Goal: Task Accomplishment & Management: Manage account settings

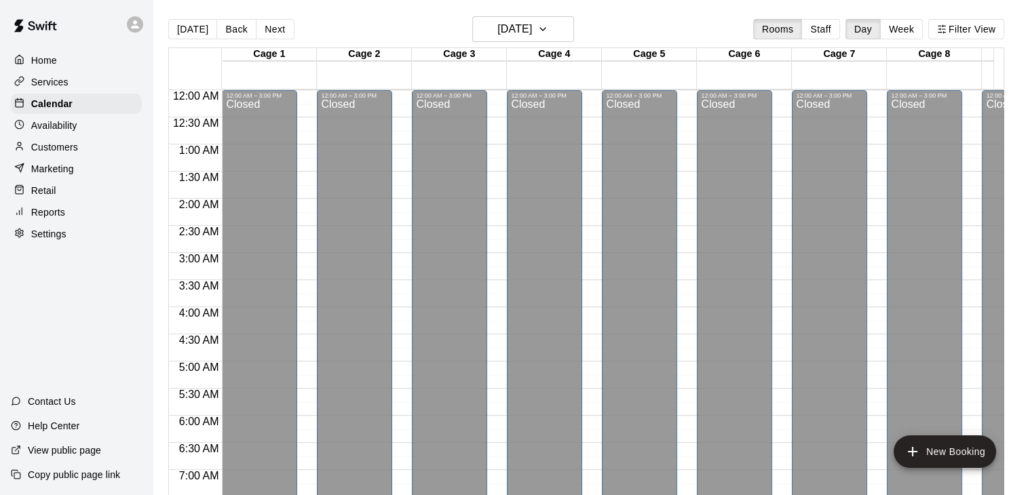
scroll to position [841, 0]
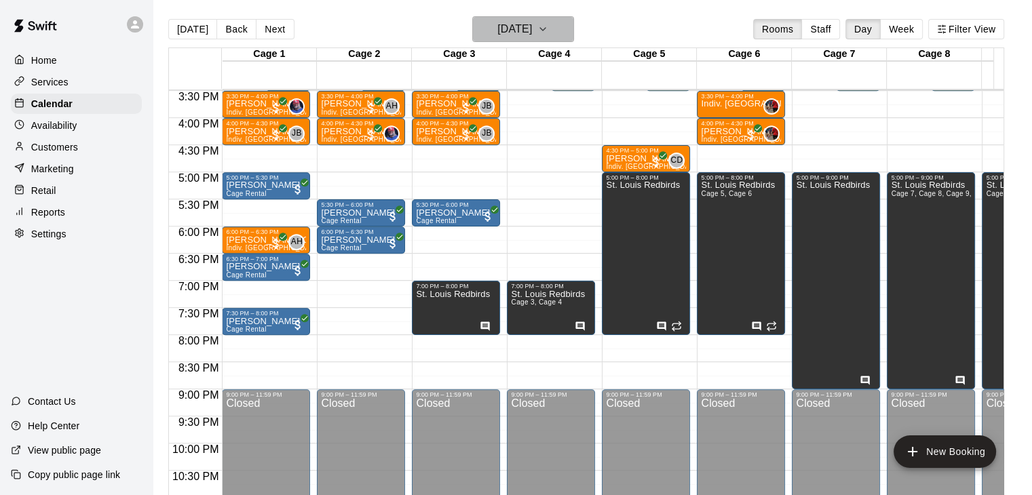
click at [516, 35] on h6 "[DATE]" at bounding box center [514, 29] width 35 height 19
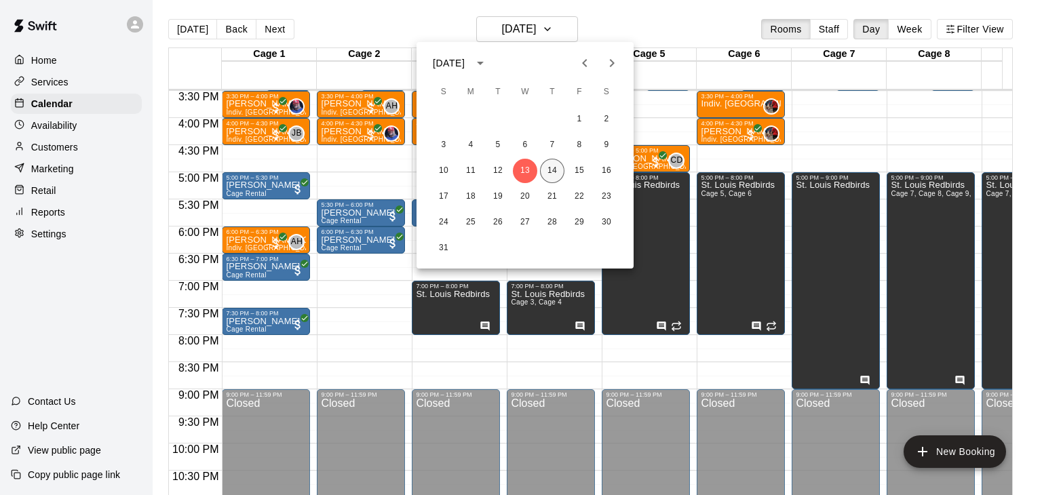
click at [556, 164] on button "14" at bounding box center [552, 171] width 24 height 24
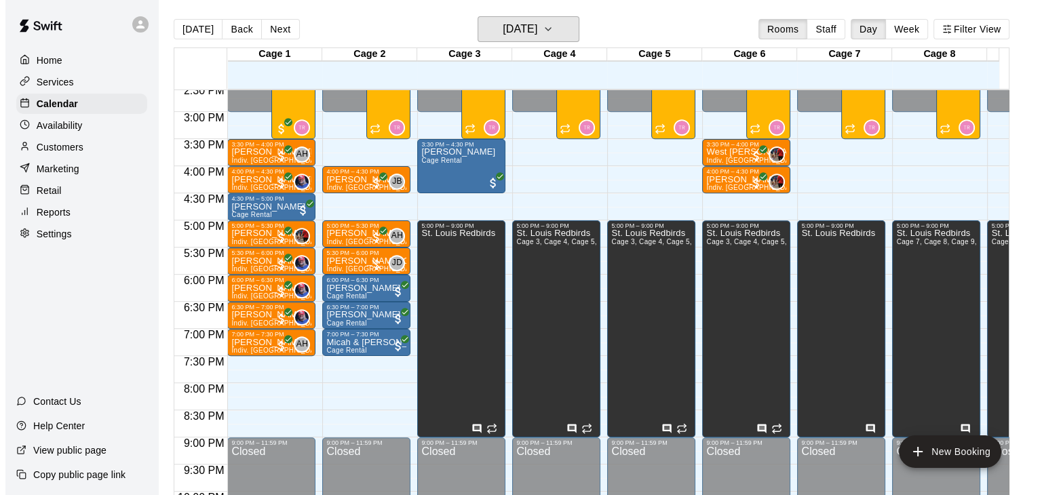
scroll to position [773, 0]
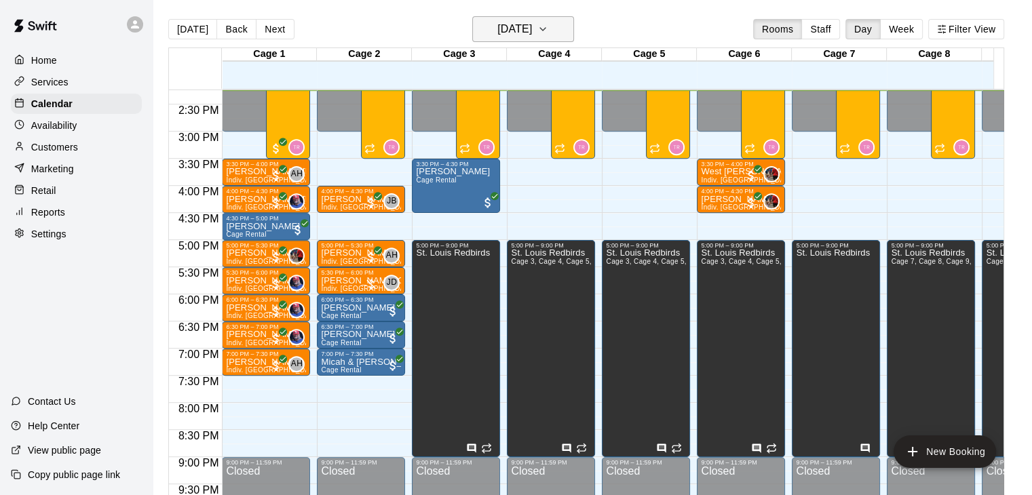
click at [497, 31] on h6 "[DATE]" at bounding box center [514, 29] width 35 height 19
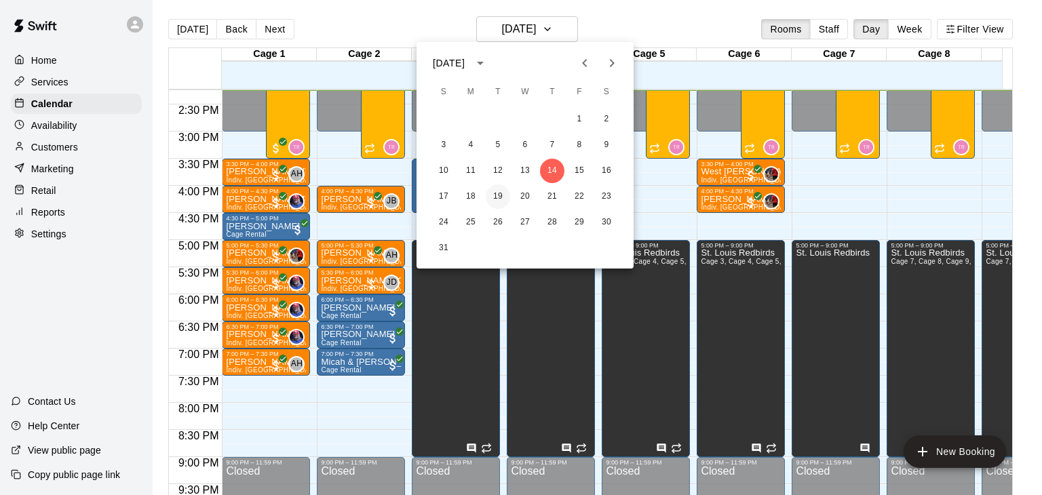
click at [496, 195] on button "19" at bounding box center [498, 197] width 24 height 24
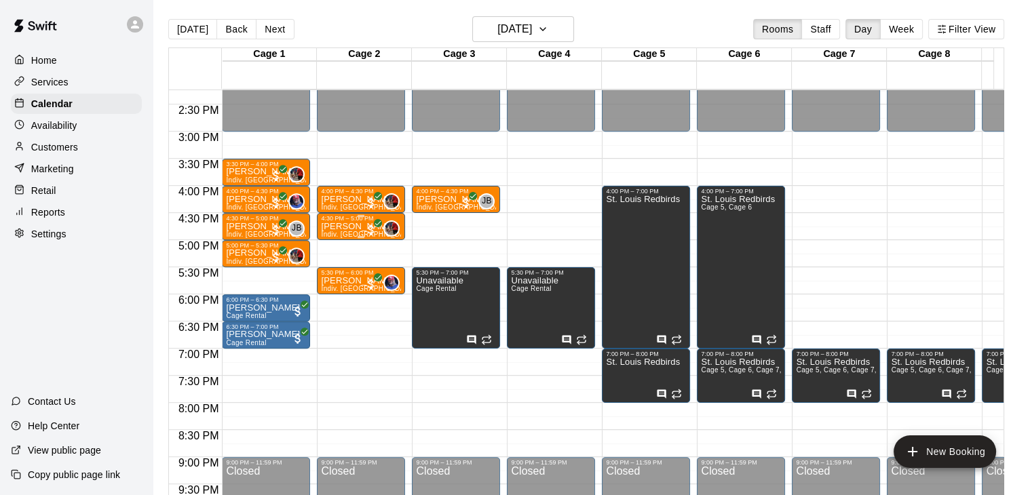
click at [339, 227] on p "[PERSON_NAME]" at bounding box center [361, 227] width 80 height 0
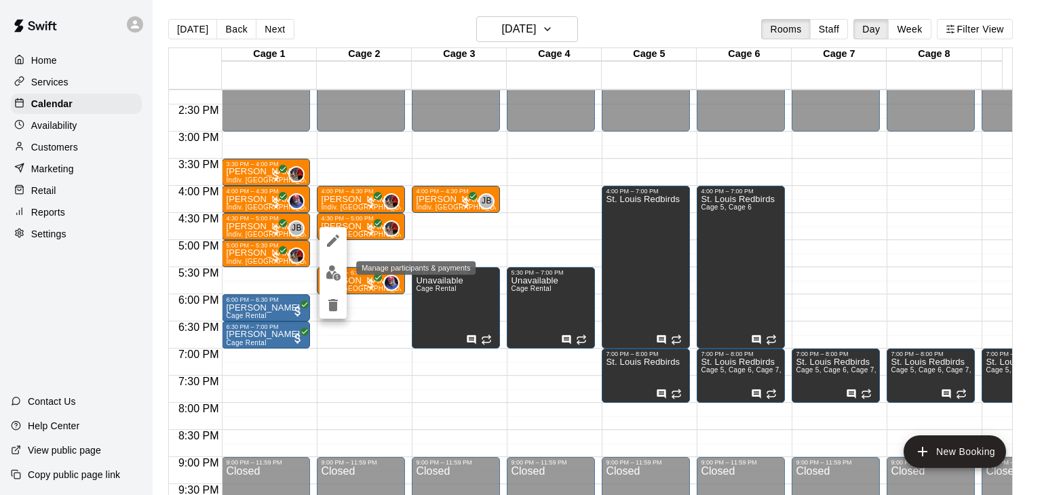
click at [328, 277] on img "edit" at bounding box center [334, 273] width 16 height 16
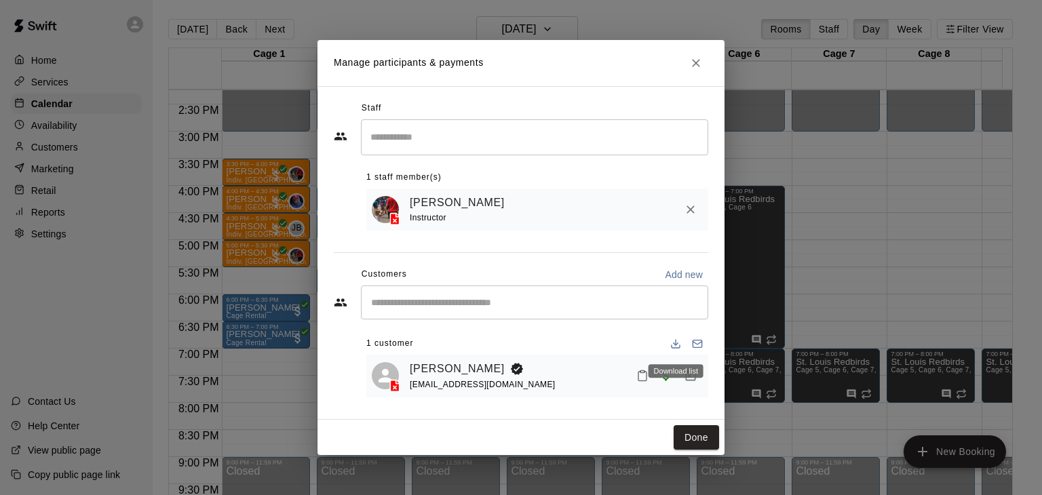
click at [693, 370] on div "Download list" at bounding box center [676, 371] width 55 height 14
click at [695, 383] on icon "Manage bookings & payment" at bounding box center [691, 376] width 14 height 14
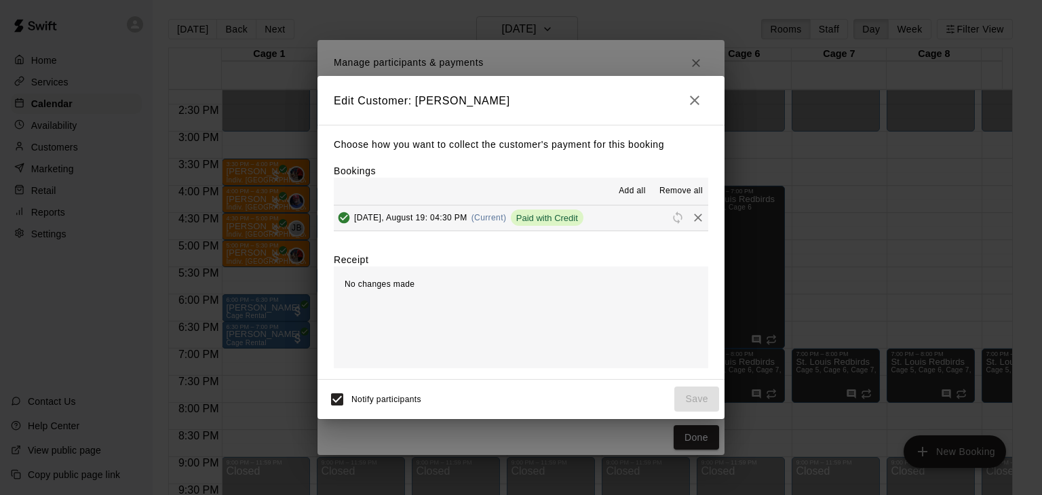
click at [553, 216] on span "Paid with Credit" at bounding box center [547, 218] width 73 height 10
click at [691, 217] on icon "Remove" at bounding box center [698, 218] width 14 height 14
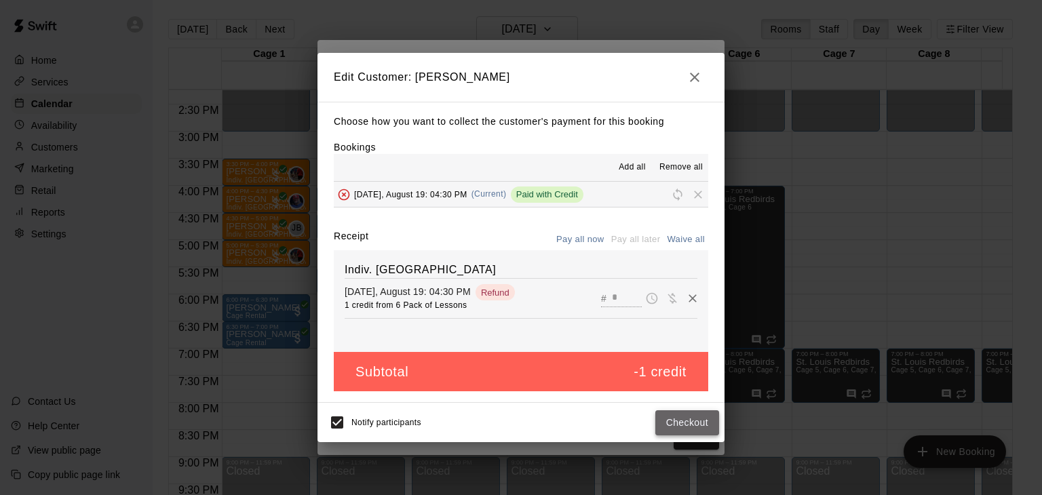
click at [680, 417] on button "Checkout" at bounding box center [687, 423] width 64 height 25
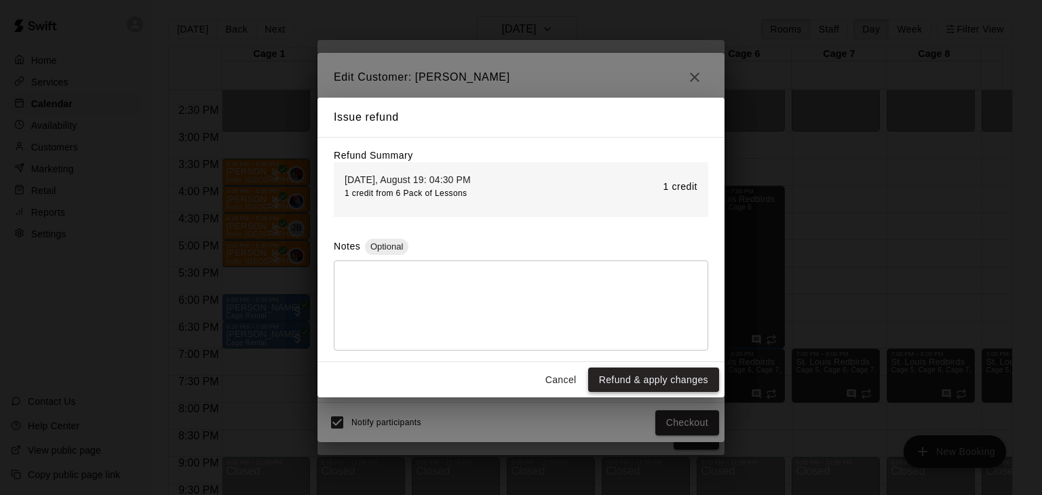
click at [668, 385] on button "Refund & apply changes" at bounding box center [653, 380] width 131 height 25
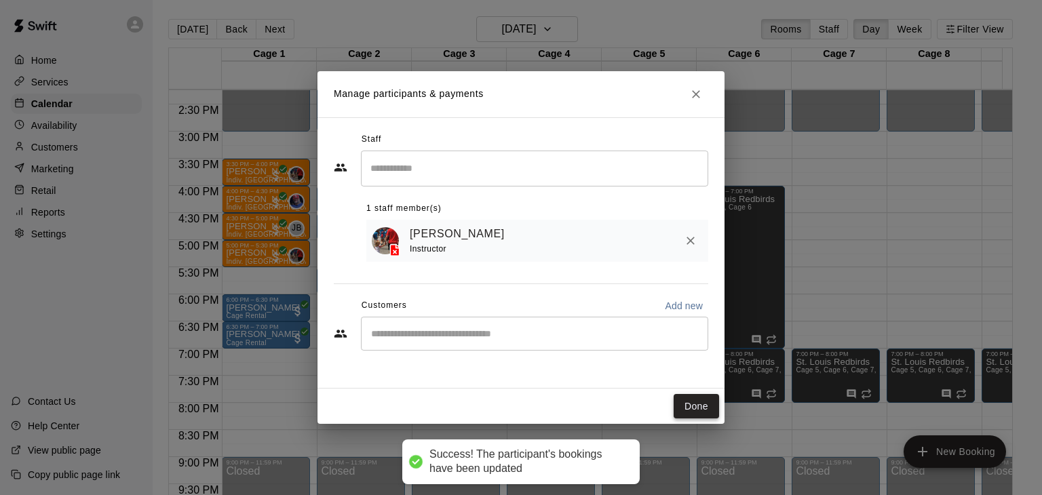
click at [692, 413] on button "Done" at bounding box center [696, 406] width 45 height 25
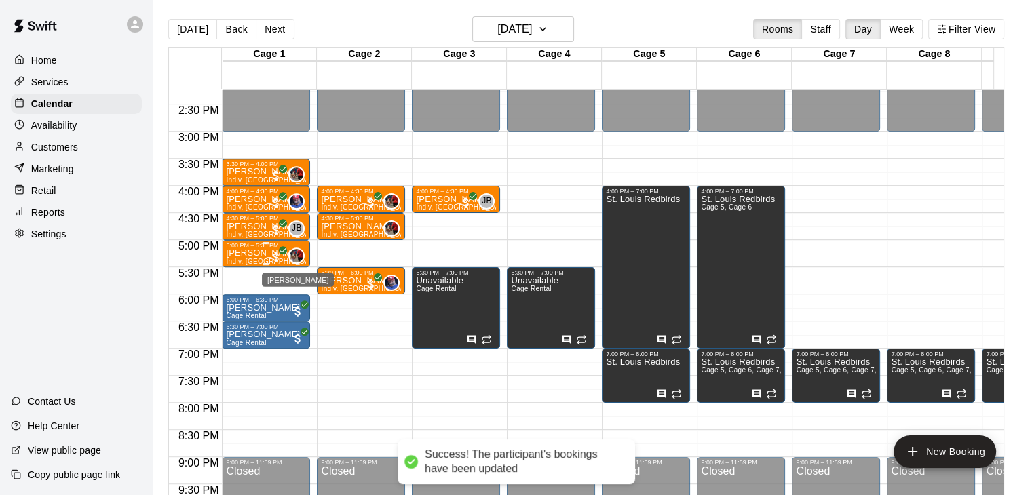
click at [284, 252] on icon "All customers have paid" at bounding box center [283, 250] width 8 height 8
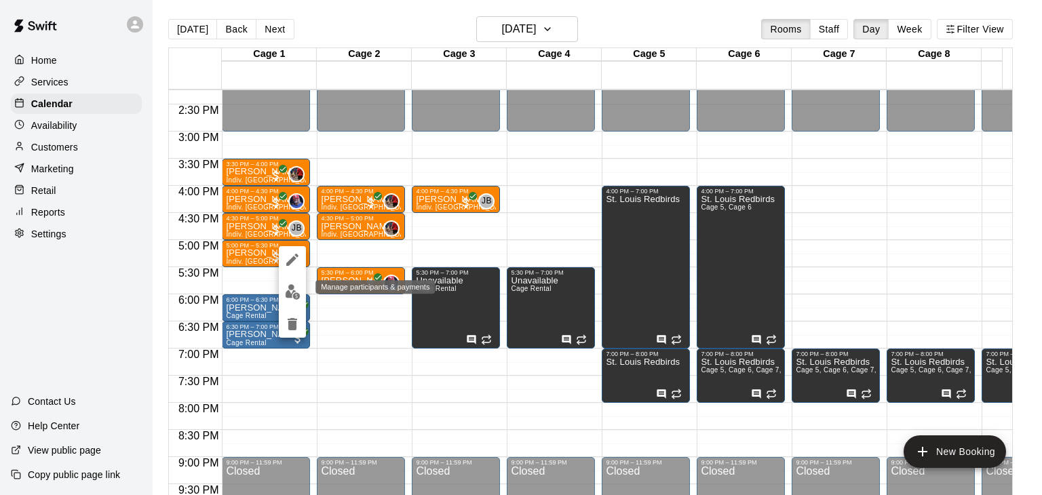
click at [293, 291] on img "edit" at bounding box center [293, 292] width 16 height 16
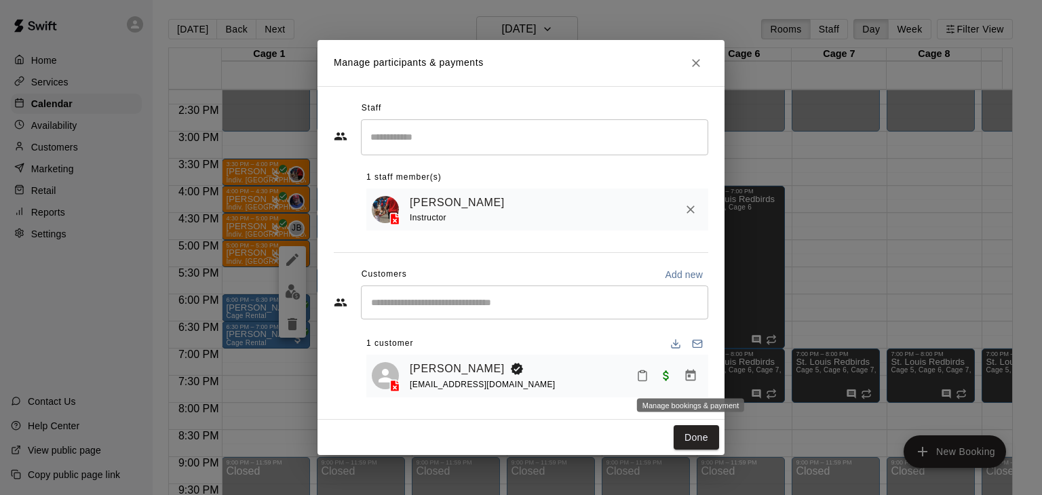
click at [687, 377] on icon "Manage bookings & payment" at bounding box center [691, 376] width 14 height 14
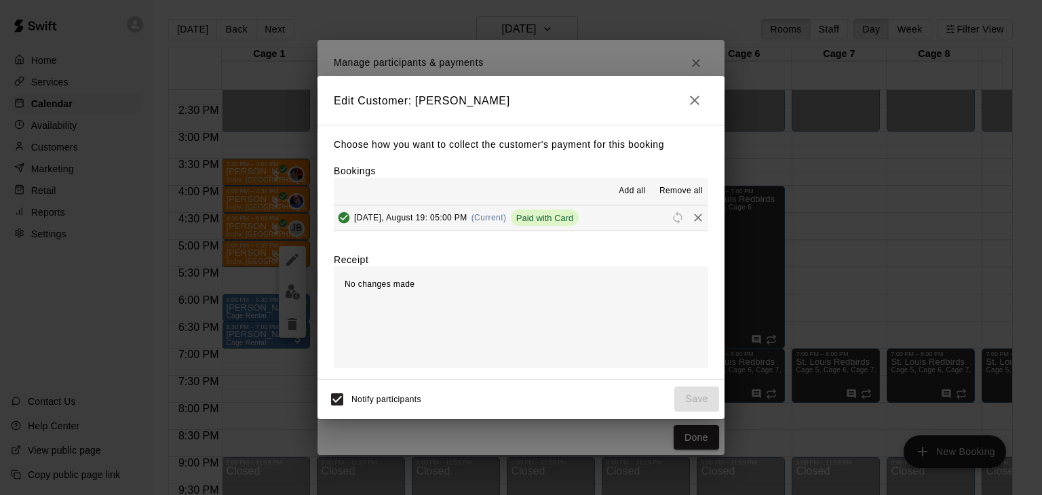
click at [691, 222] on icon "Remove" at bounding box center [698, 218] width 14 height 14
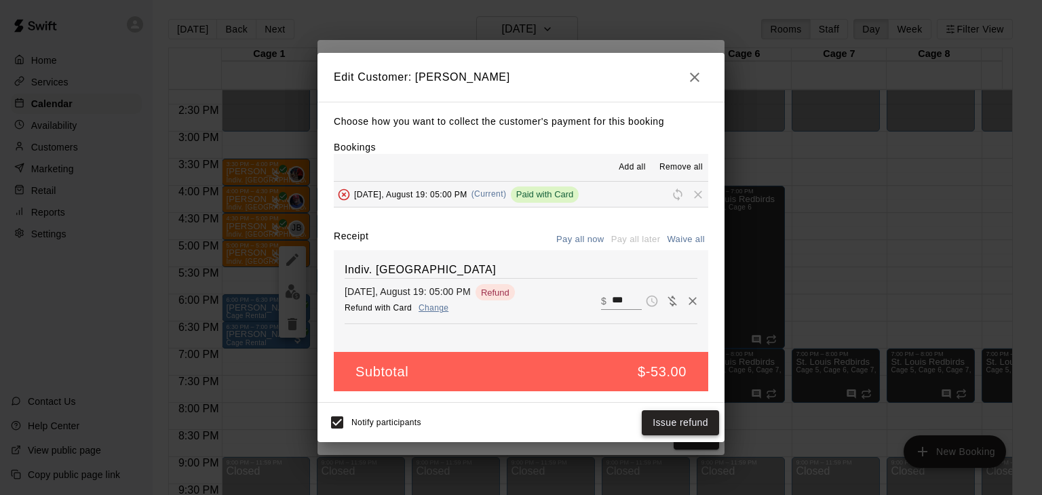
click at [704, 423] on button "Issue refund" at bounding box center [680, 423] width 77 height 25
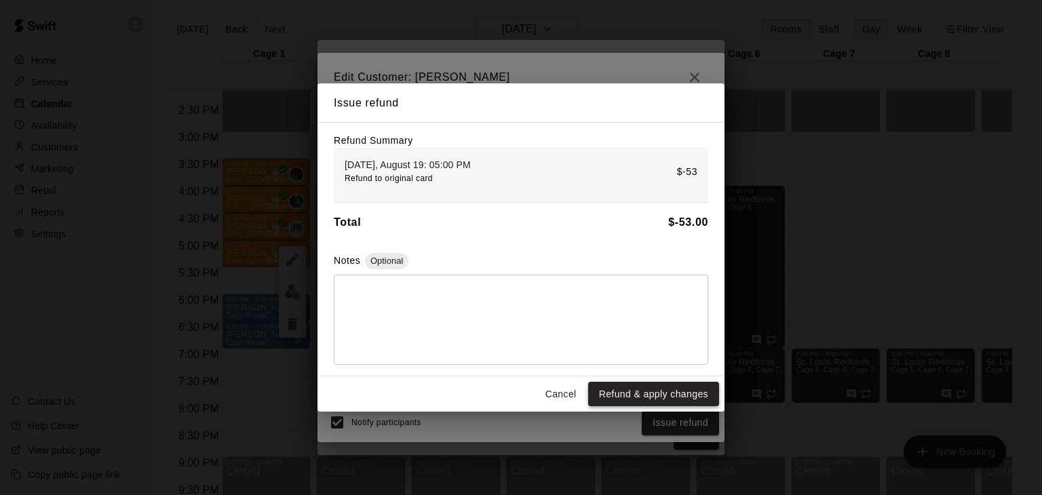
click at [693, 400] on button "Refund & apply changes" at bounding box center [653, 394] width 131 height 25
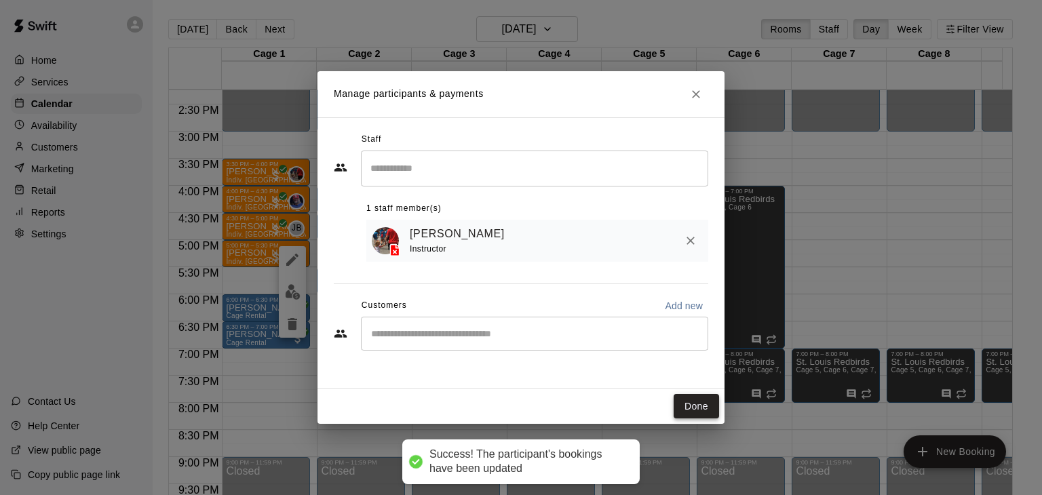
click at [709, 415] on button "Done" at bounding box center [696, 406] width 45 height 25
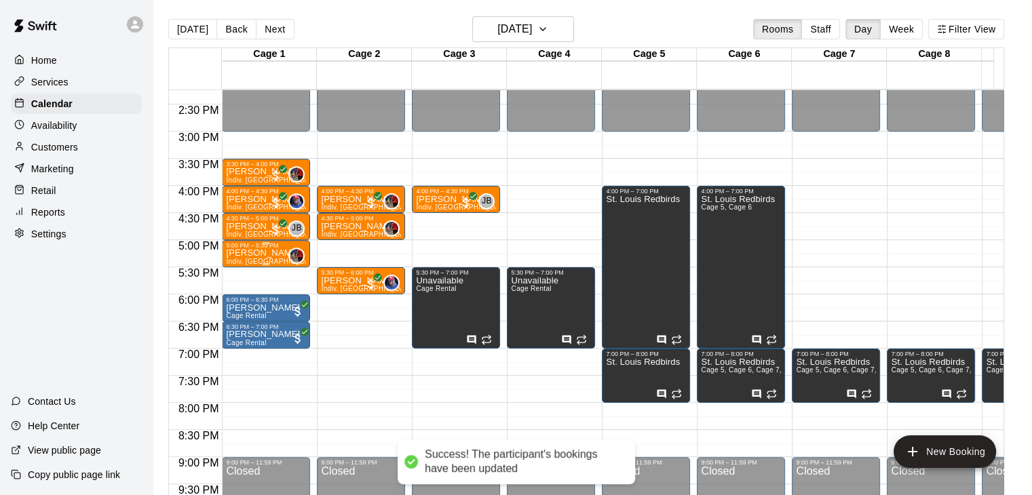
click at [282, 254] on div "[PERSON_NAME] Indiv. Lesson 0" at bounding box center [266, 496] width 80 height 495
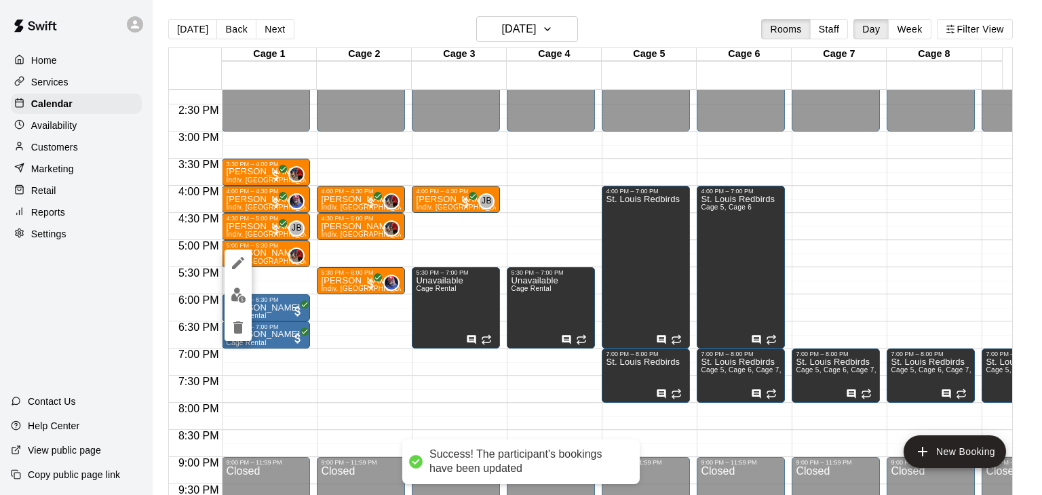
click at [236, 324] on icon "delete" at bounding box center [237, 328] width 9 height 12
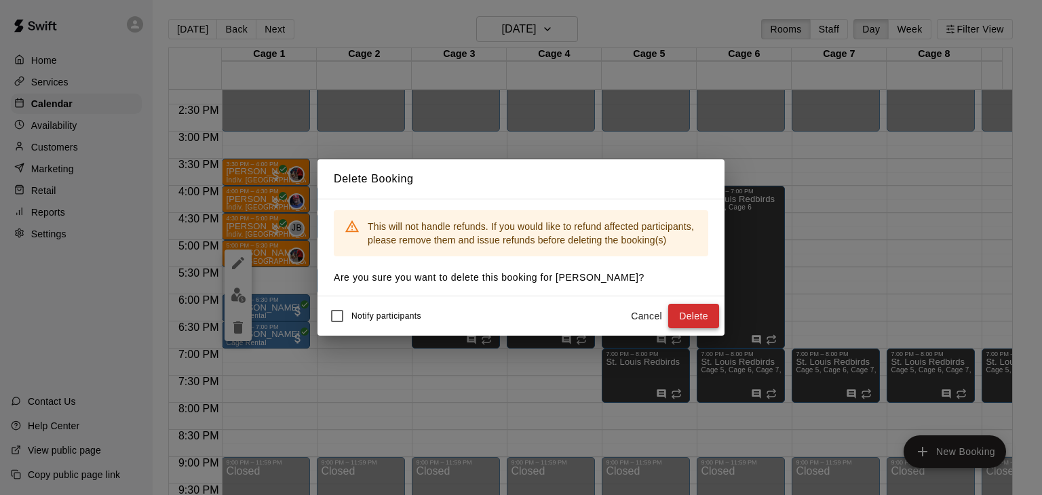
click at [683, 321] on button "Delete" at bounding box center [693, 316] width 51 height 25
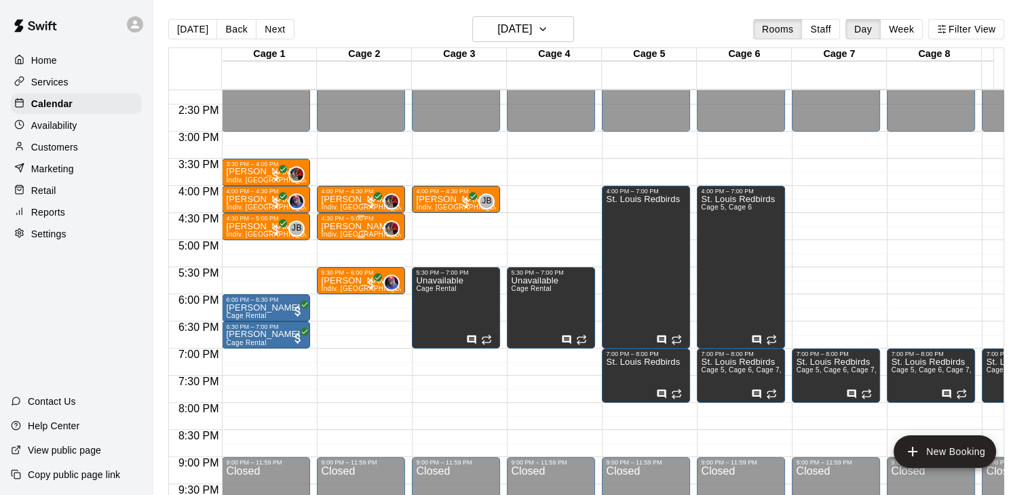
click at [350, 227] on p "[PERSON_NAME]" at bounding box center [361, 227] width 80 height 0
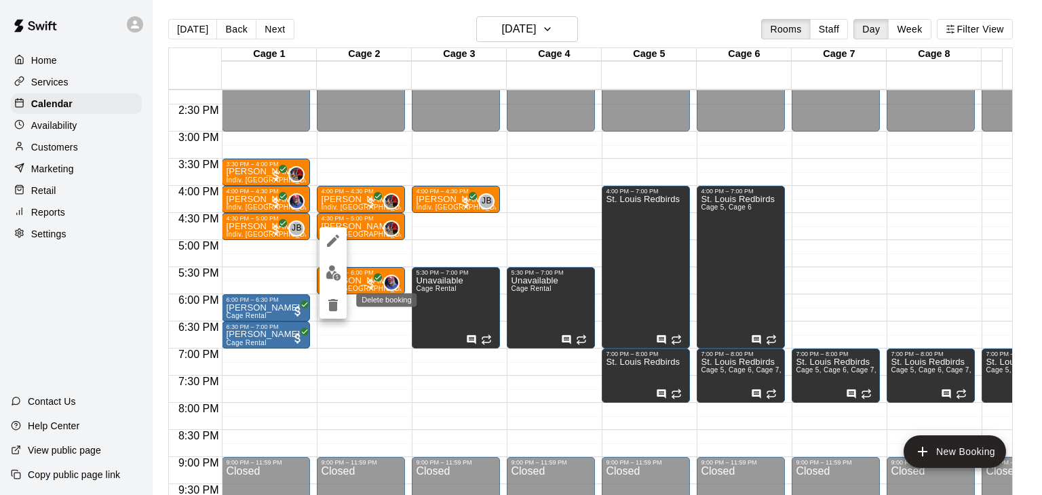
click at [339, 297] on icon "delete" at bounding box center [333, 305] width 16 height 16
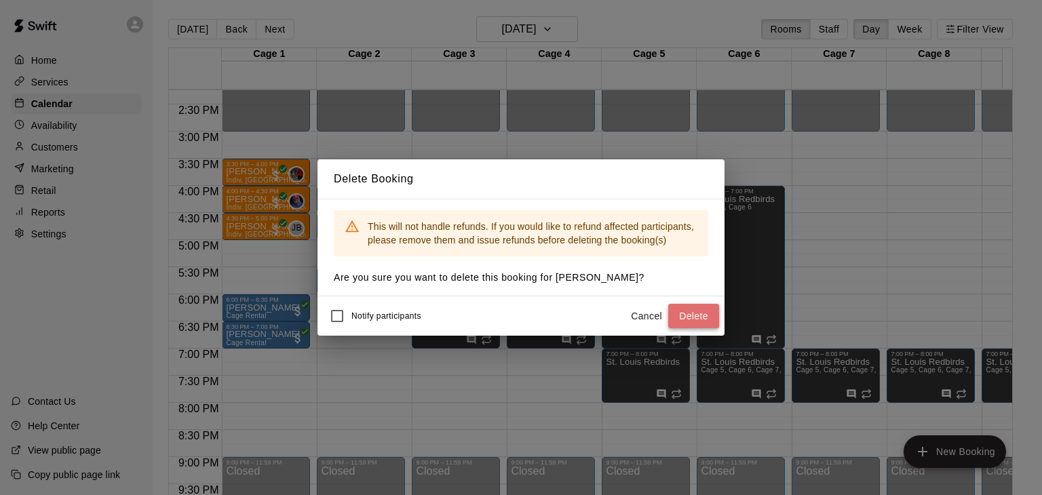
click at [676, 317] on button "Delete" at bounding box center [693, 316] width 51 height 25
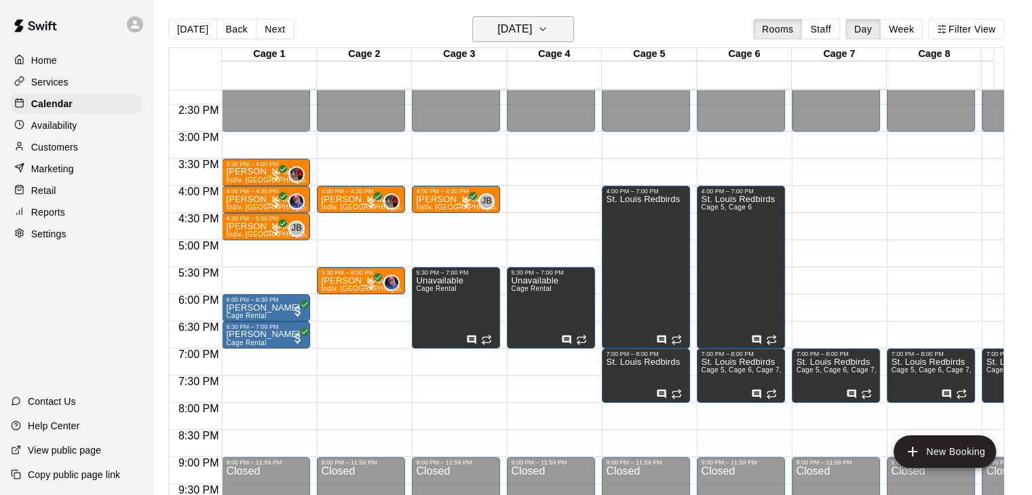
click at [522, 28] on h6 "[DATE]" at bounding box center [514, 29] width 35 height 19
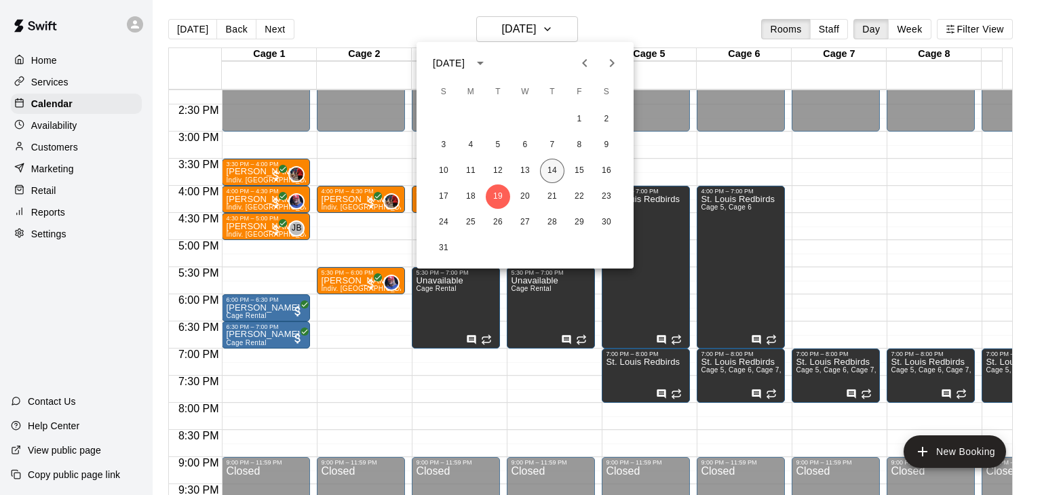
click at [556, 173] on button "14" at bounding box center [552, 171] width 24 height 24
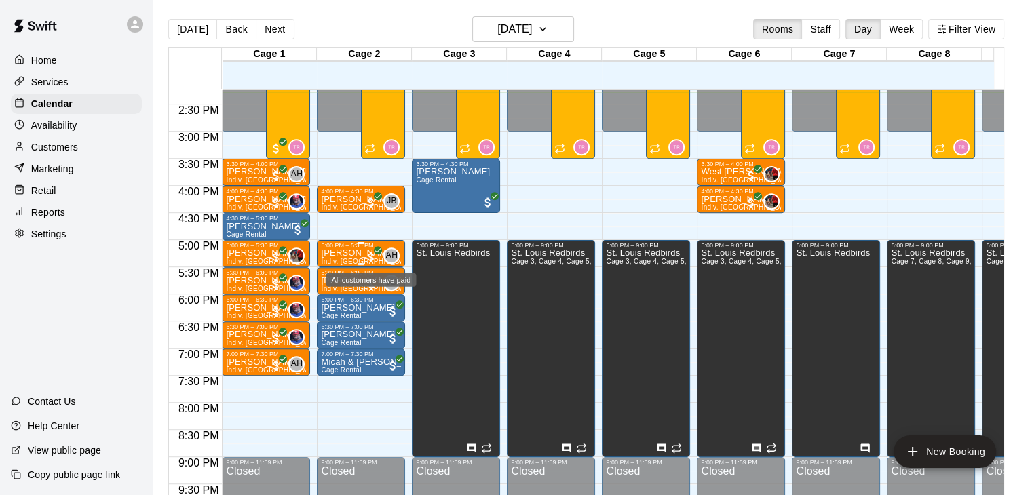
click at [368, 254] on span "All customers have paid" at bounding box center [371, 257] width 14 height 14
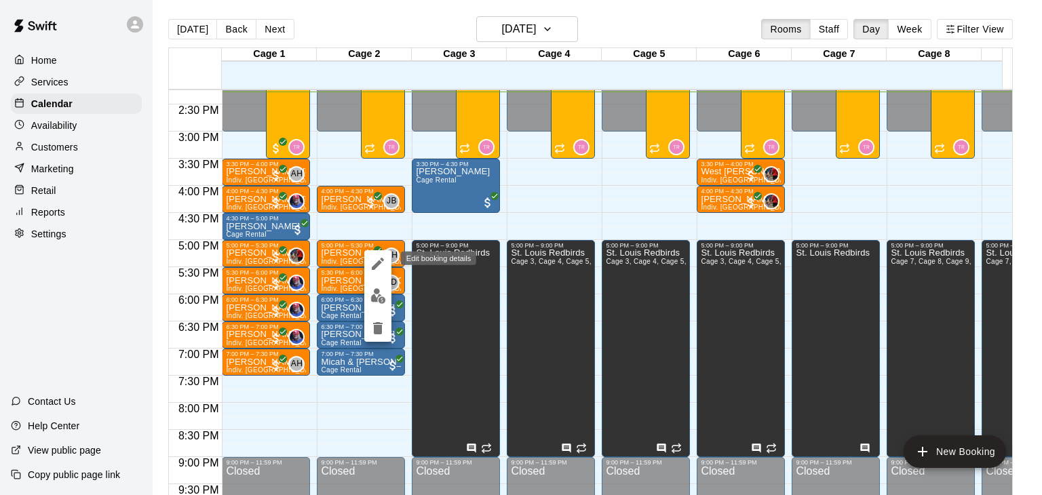
click at [377, 264] on icon "edit" at bounding box center [378, 264] width 12 height 12
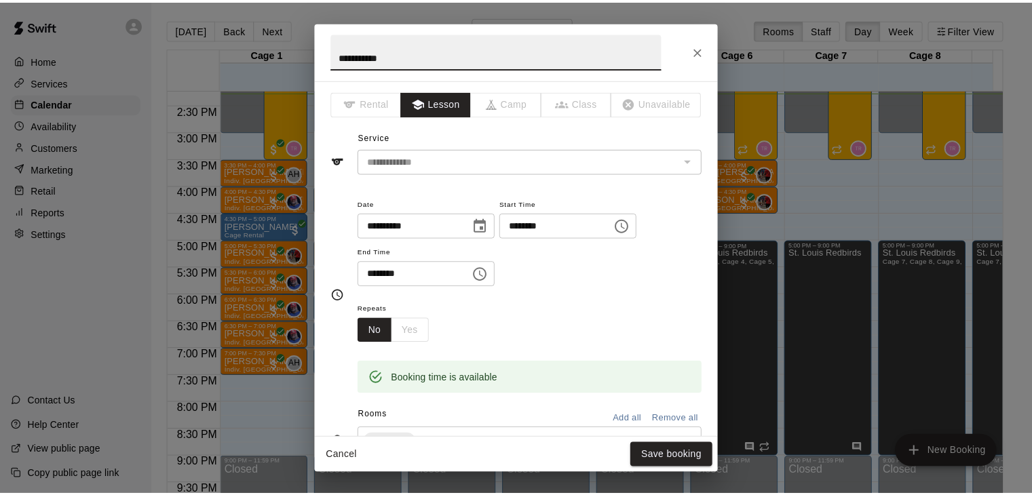
scroll to position [408, 0]
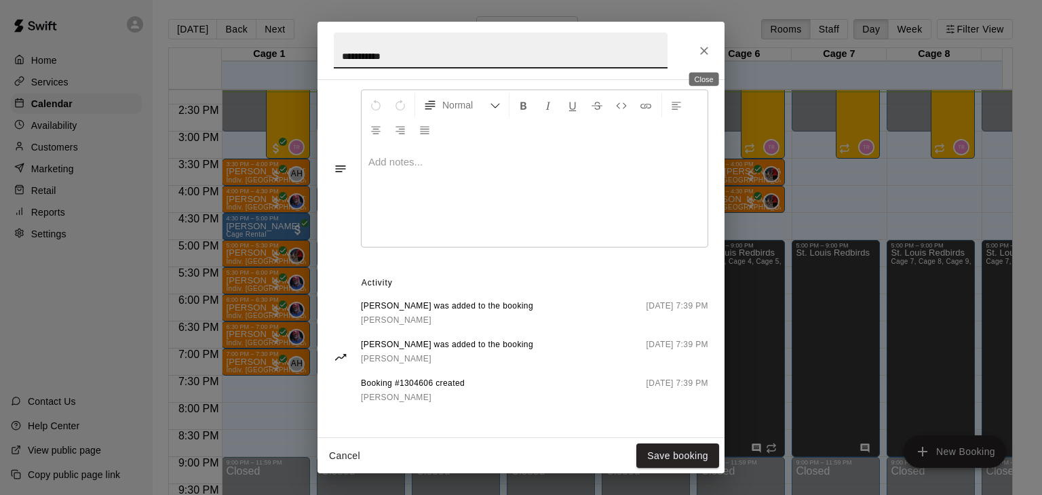
click at [705, 54] on icon "Close" at bounding box center [705, 51] width 14 height 14
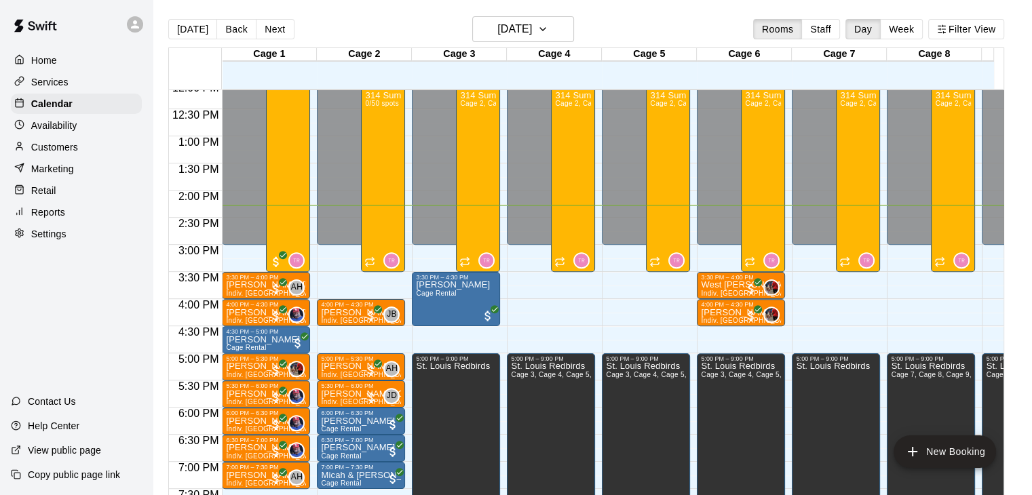
scroll to position [637, 0]
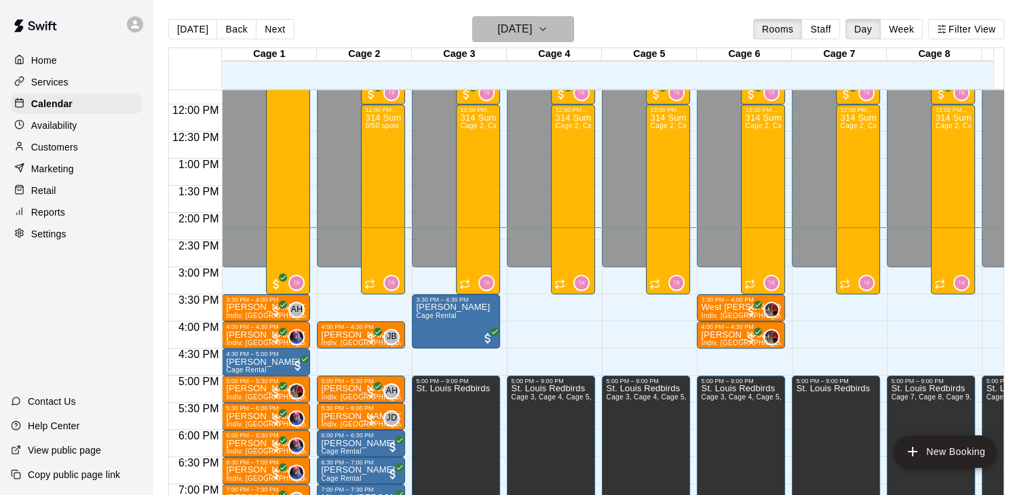
click at [532, 30] on h6 "[DATE]" at bounding box center [514, 29] width 35 height 19
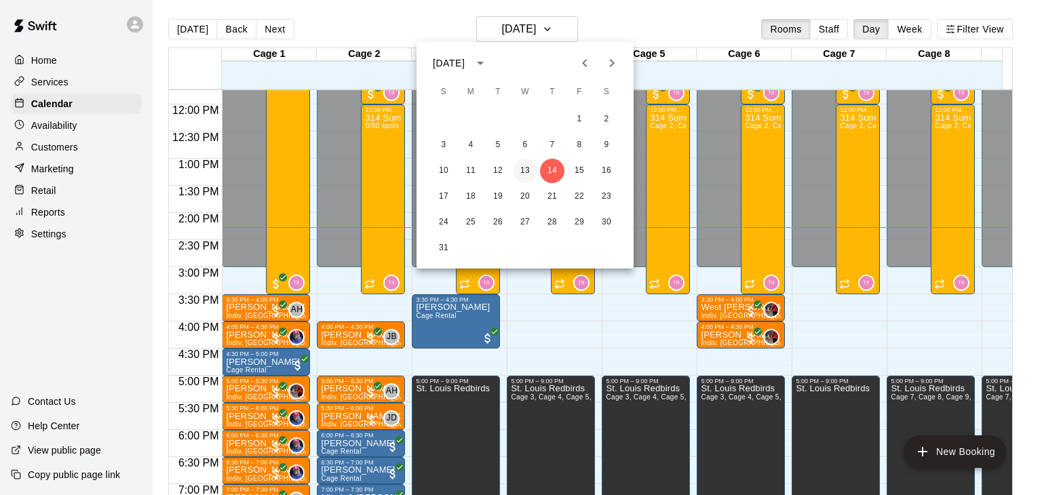
click at [527, 166] on button "13" at bounding box center [525, 171] width 24 height 24
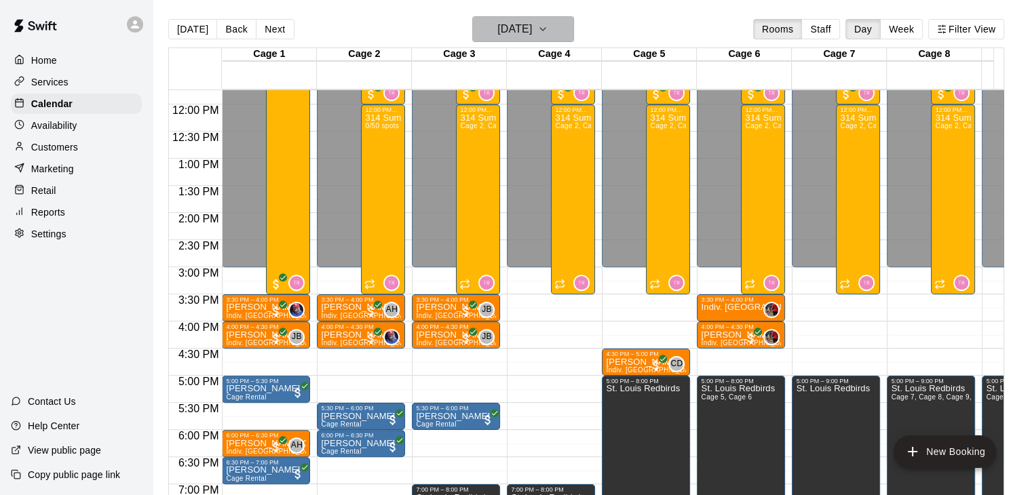
click at [497, 35] on h6 "[DATE]" at bounding box center [514, 29] width 35 height 19
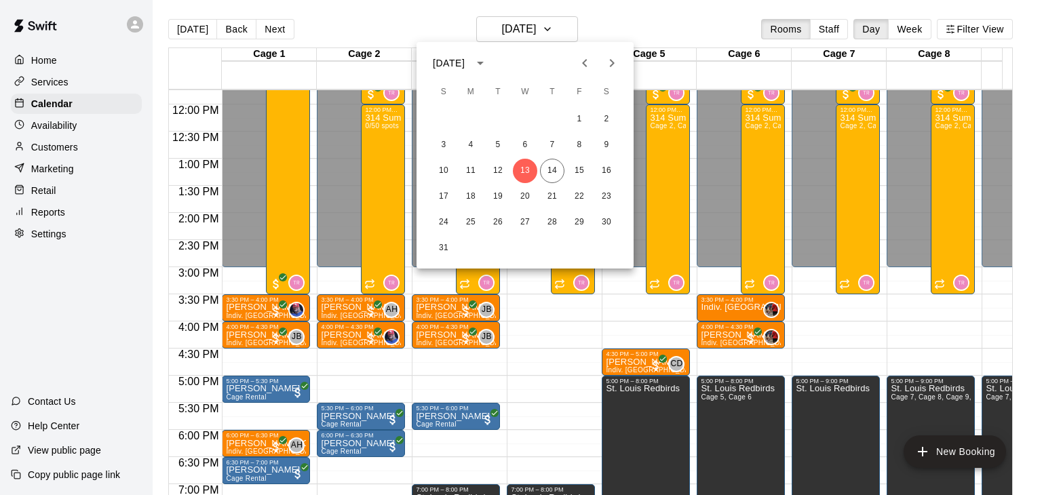
click at [540, 180] on div "10 11 12 13 14 15 16" at bounding box center [525, 171] width 217 height 24
click at [546, 177] on button "14" at bounding box center [552, 171] width 24 height 24
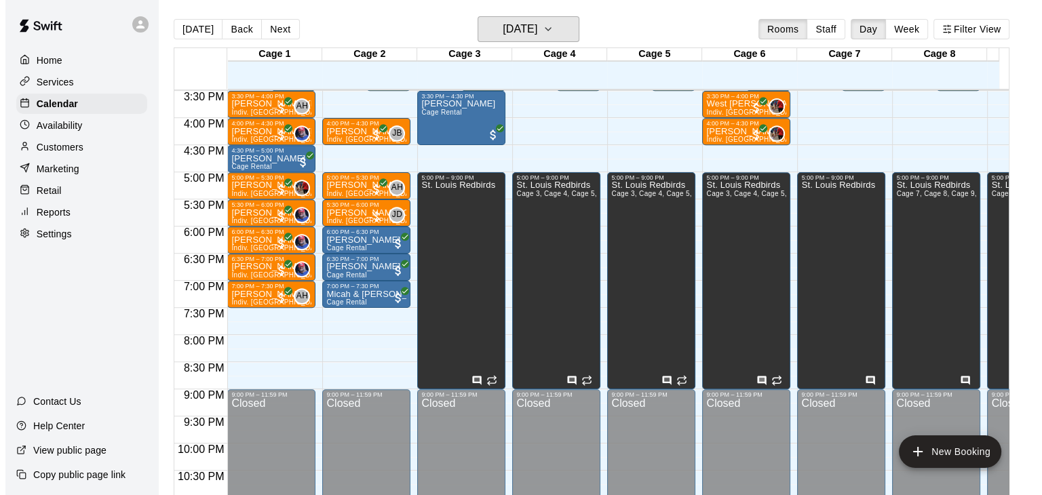
scroll to position [773, 0]
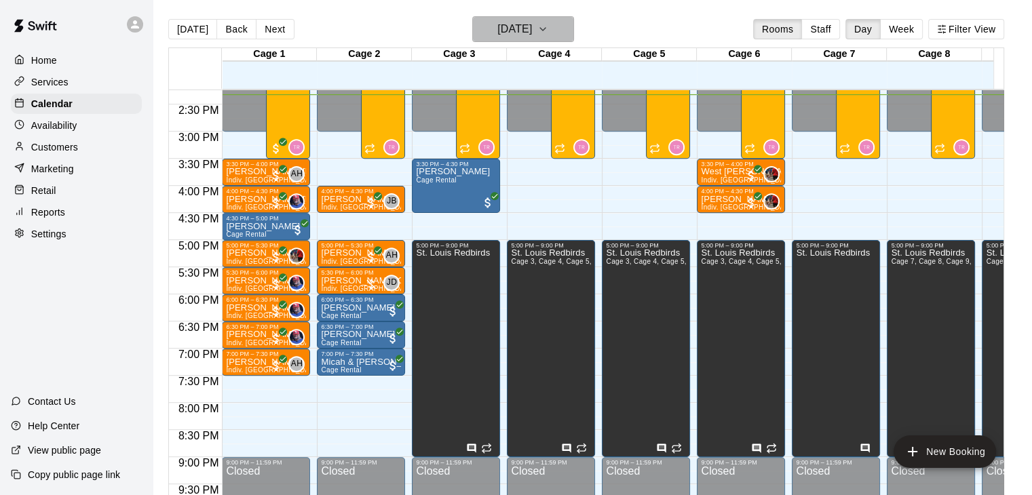
click at [574, 20] on button "[DATE]" at bounding box center [523, 29] width 102 height 26
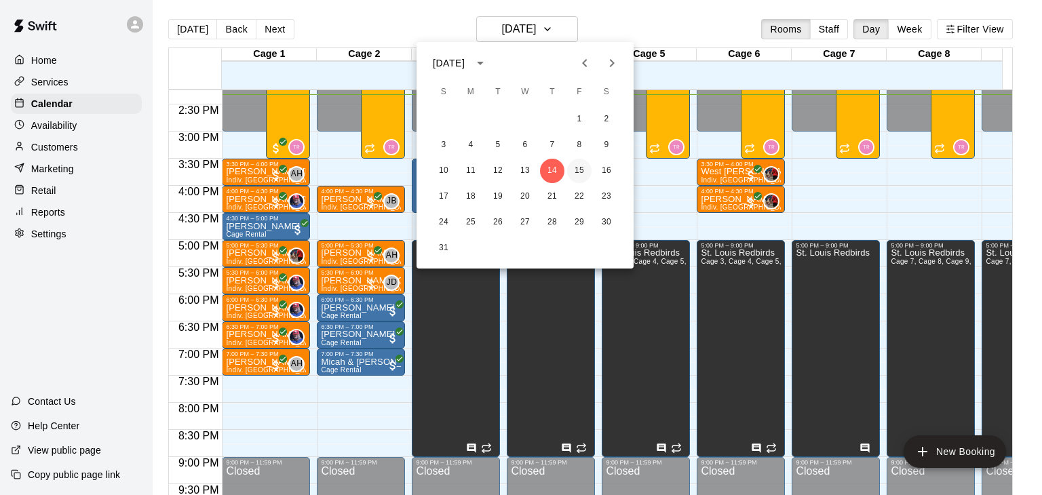
click at [571, 174] on button "15" at bounding box center [579, 171] width 24 height 24
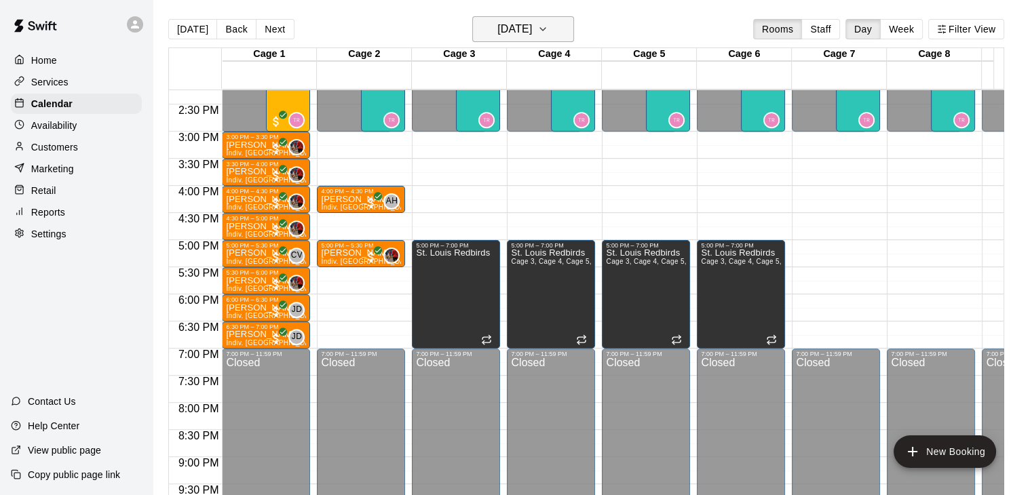
click at [519, 25] on h6 "[DATE]" at bounding box center [514, 29] width 35 height 19
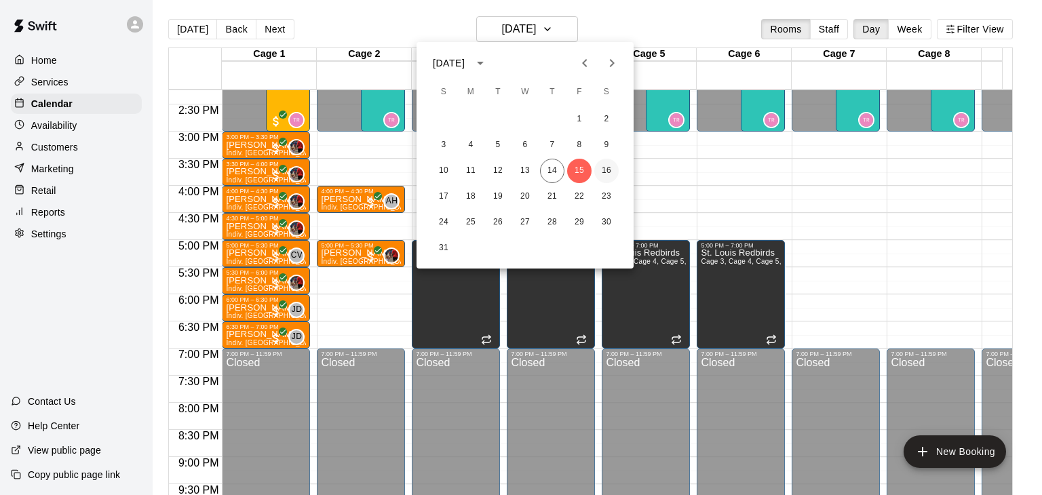
click at [602, 169] on button "16" at bounding box center [606, 171] width 24 height 24
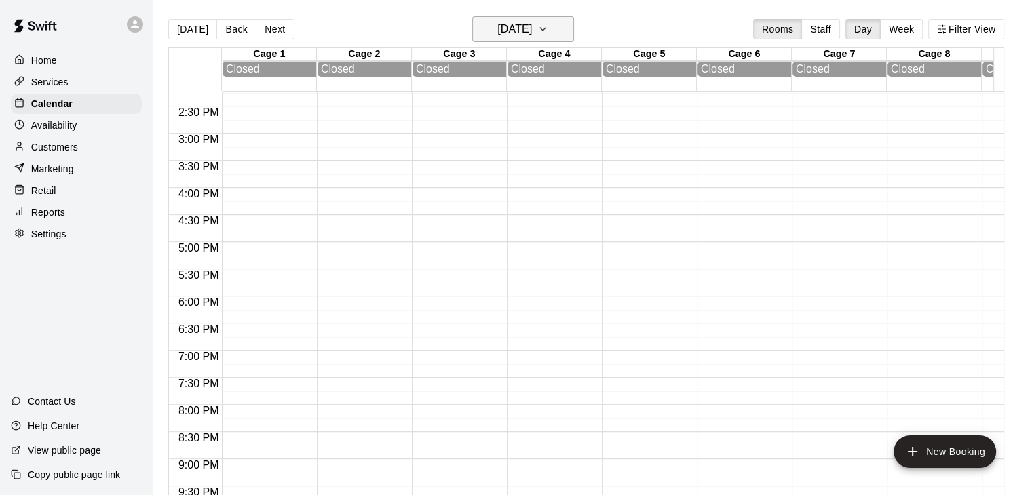
click at [532, 30] on h6 "[DATE]" at bounding box center [514, 29] width 35 height 19
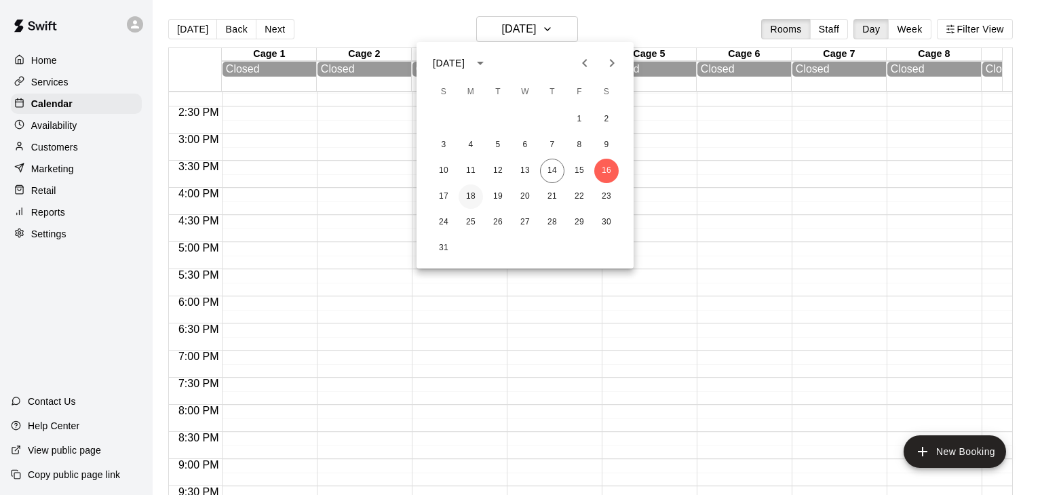
click at [472, 195] on button "18" at bounding box center [471, 197] width 24 height 24
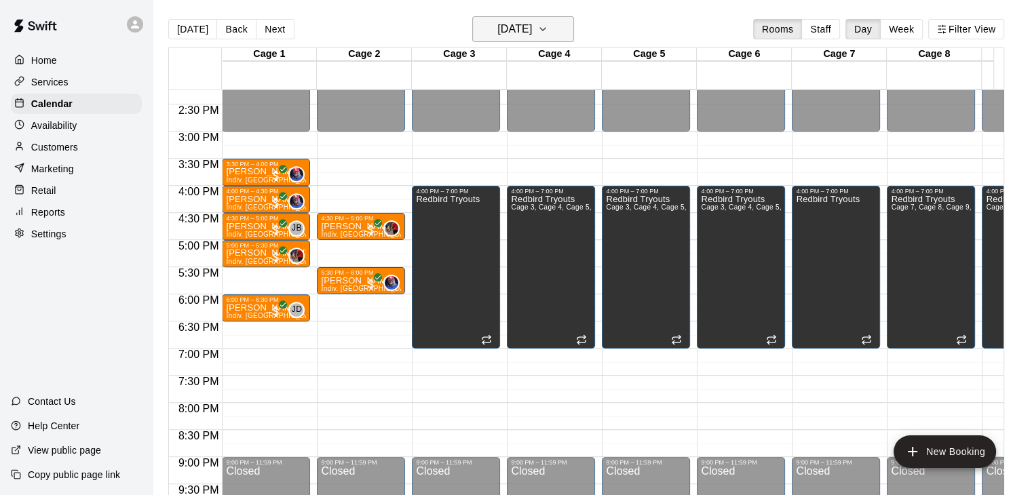
click at [561, 17] on button "[DATE]" at bounding box center [523, 29] width 102 height 26
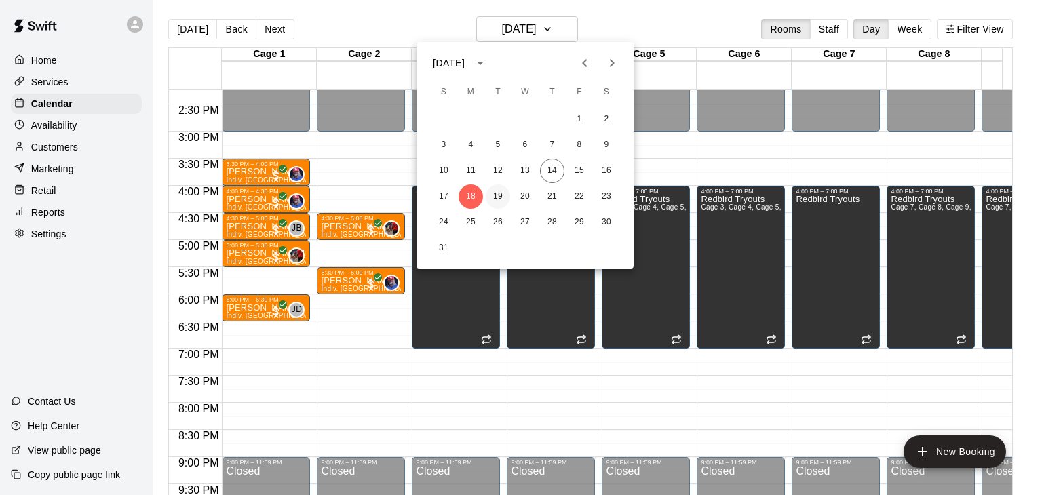
click at [502, 195] on button "19" at bounding box center [498, 197] width 24 height 24
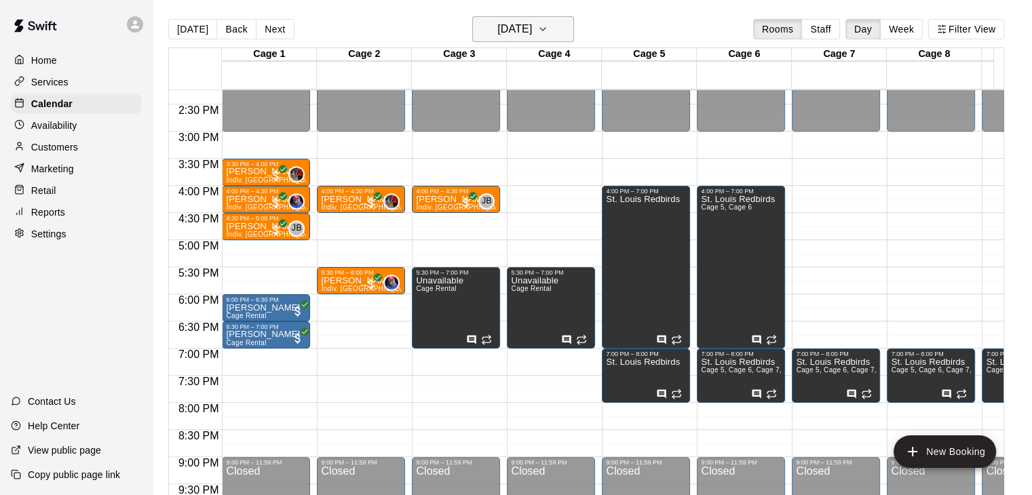
click at [524, 24] on h6 "[DATE]" at bounding box center [514, 29] width 35 height 19
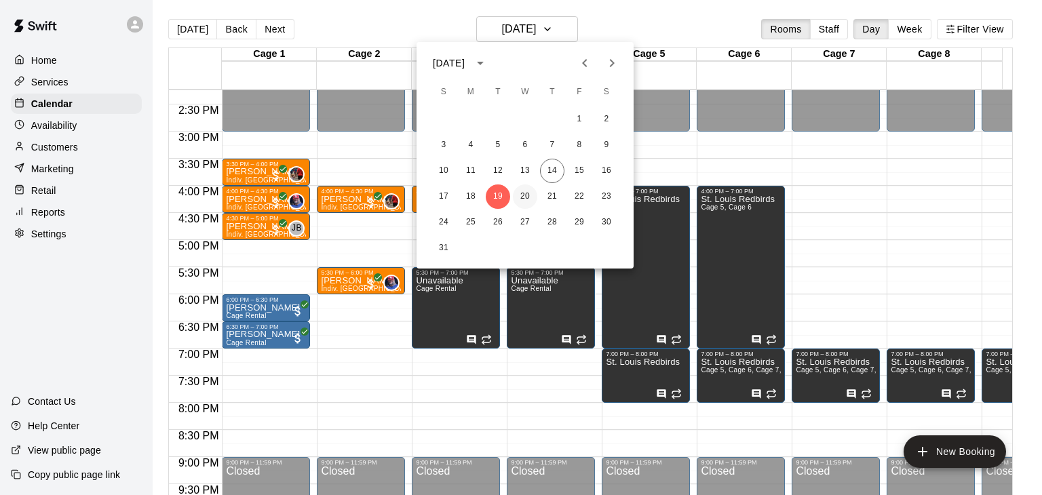
click at [528, 198] on button "20" at bounding box center [525, 197] width 24 height 24
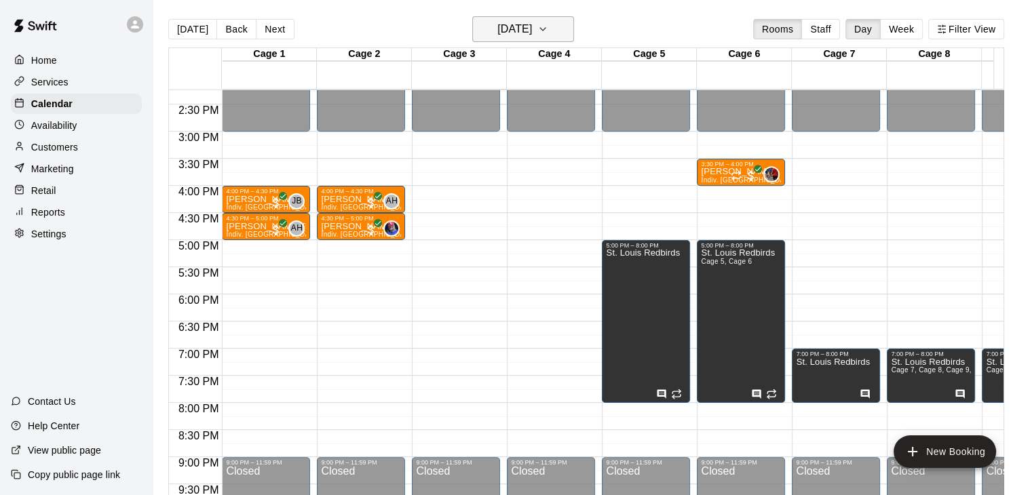
click at [532, 28] on h6 "[DATE]" at bounding box center [514, 29] width 35 height 19
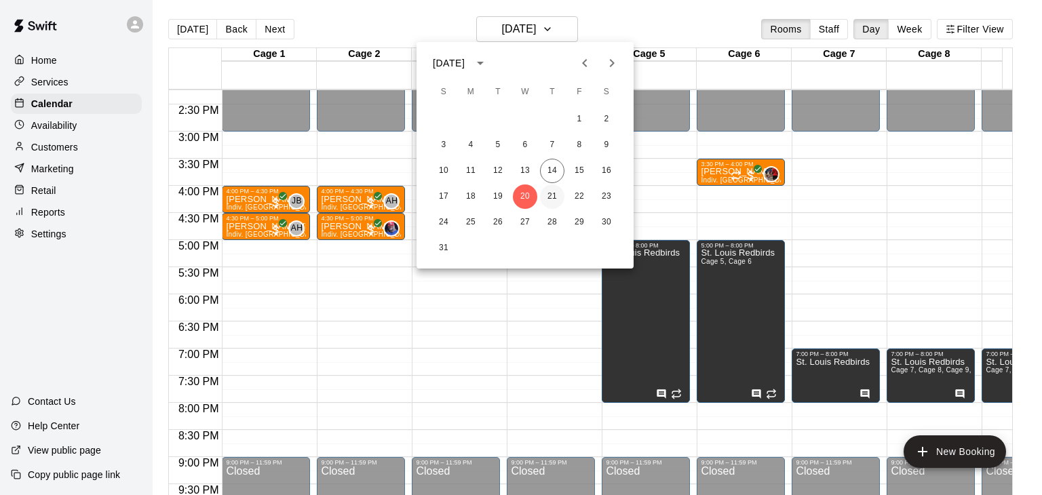
click at [548, 193] on button "21" at bounding box center [552, 197] width 24 height 24
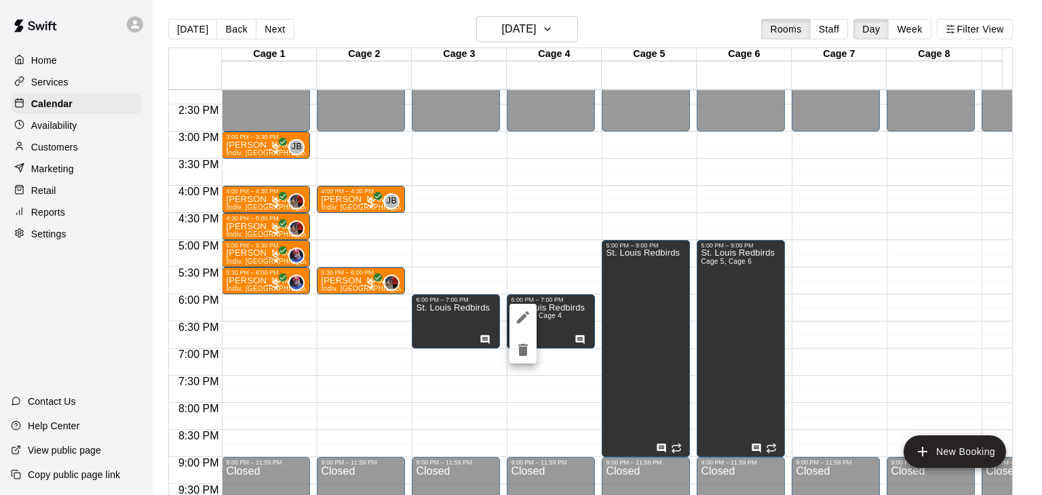
click at [527, 316] on icon "edit" at bounding box center [523, 317] width 16 height 16
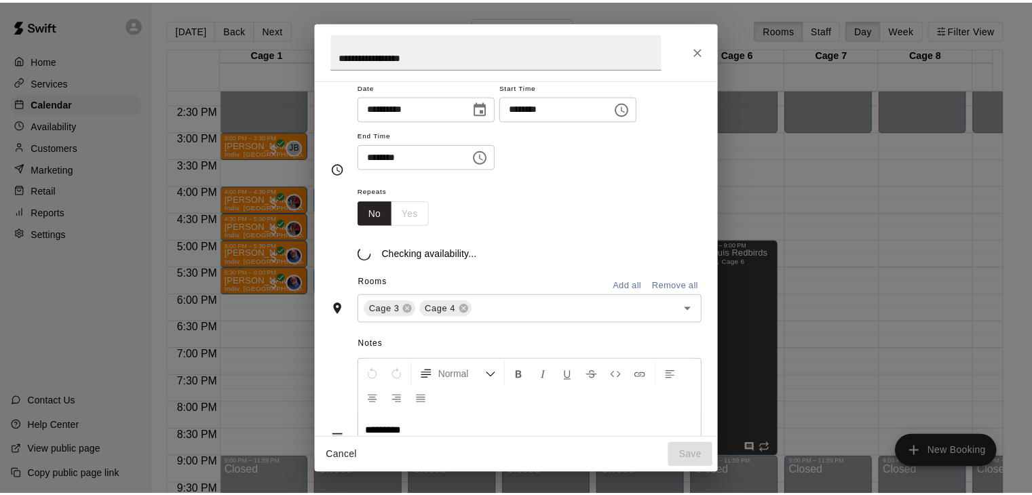
scroll to position [65, 0]
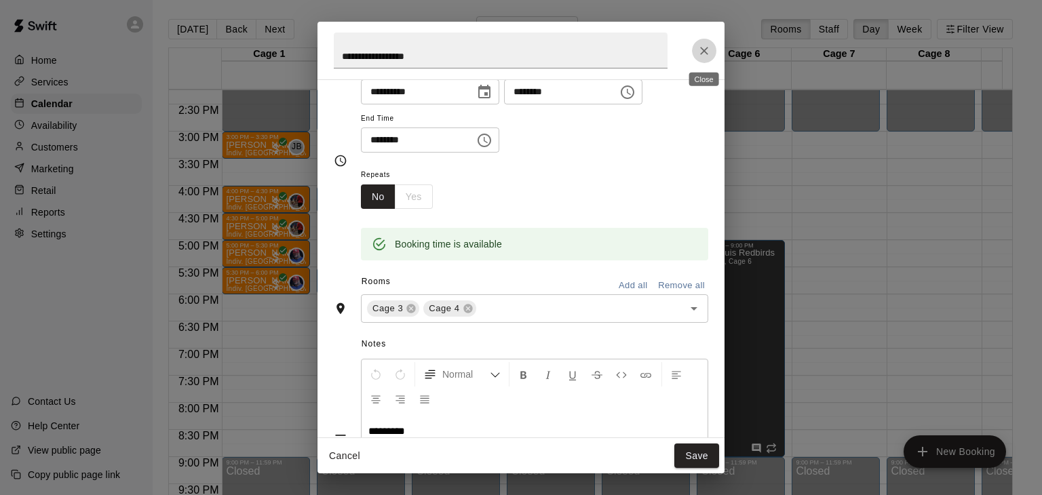
click at [706, 52] on icon "Close" at bounding box center [704, 51] width 8 height 8
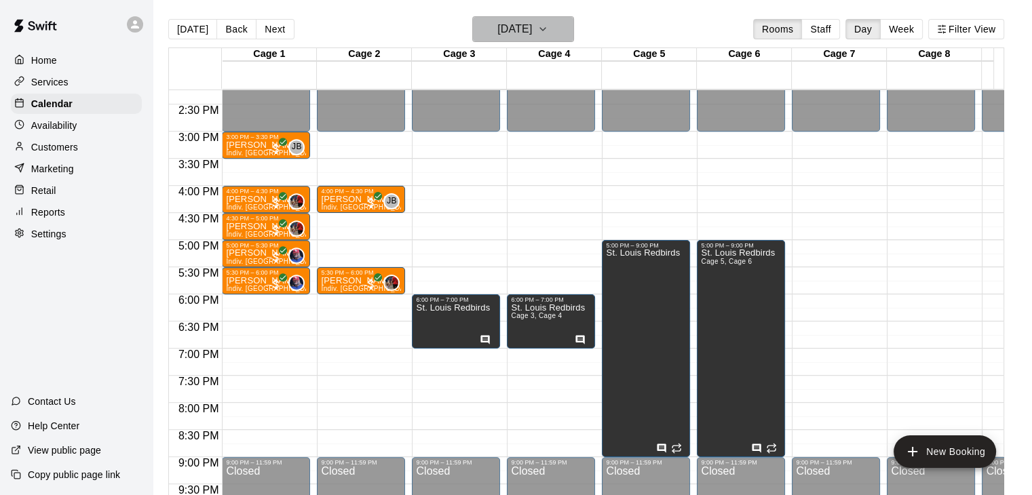
click at [554, 40] on button "[DATE]" at bounding box center [523, 29] width 102 height 26
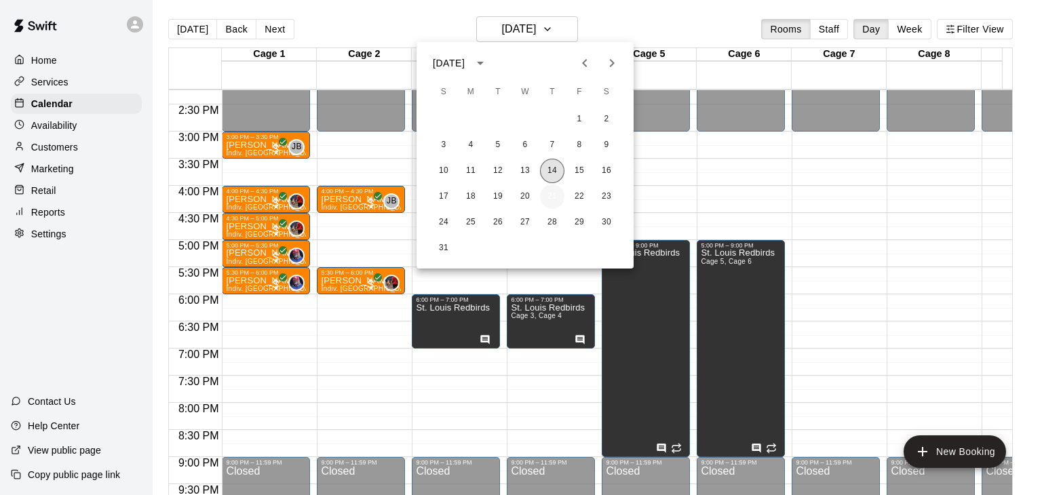
click at [551, 191] on div "1 2 3 4 5 6 7 8 9 10 11 12 13 14 15 16 17 18 19 20 21 22 23 24 25 26 27 28 29 3…" at bounding box center [525, 184] width 217 height 156
click at [551, 174] on button "14" at bounding box center [552, 171] width 24 height 24
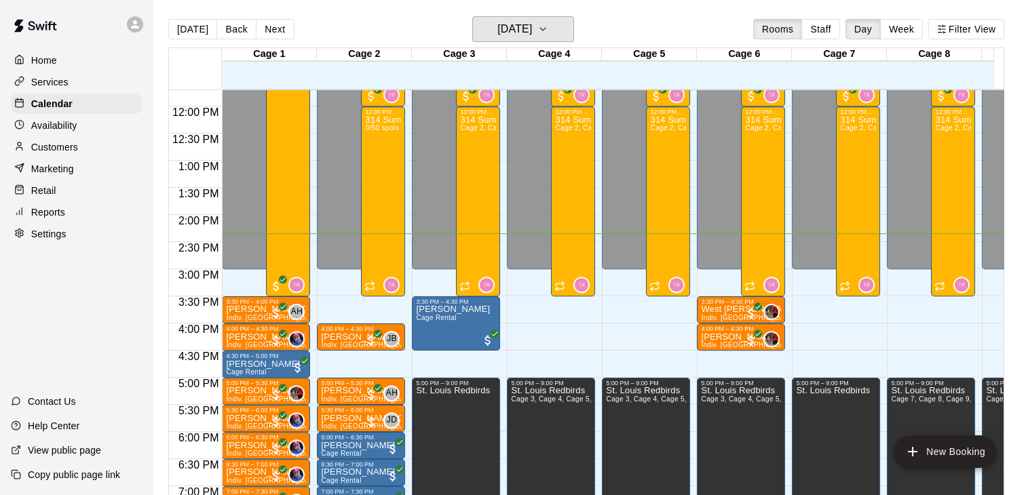
scroll to position [705, 0]
